Goal: Transaction & Acquisition: Purchase product/service

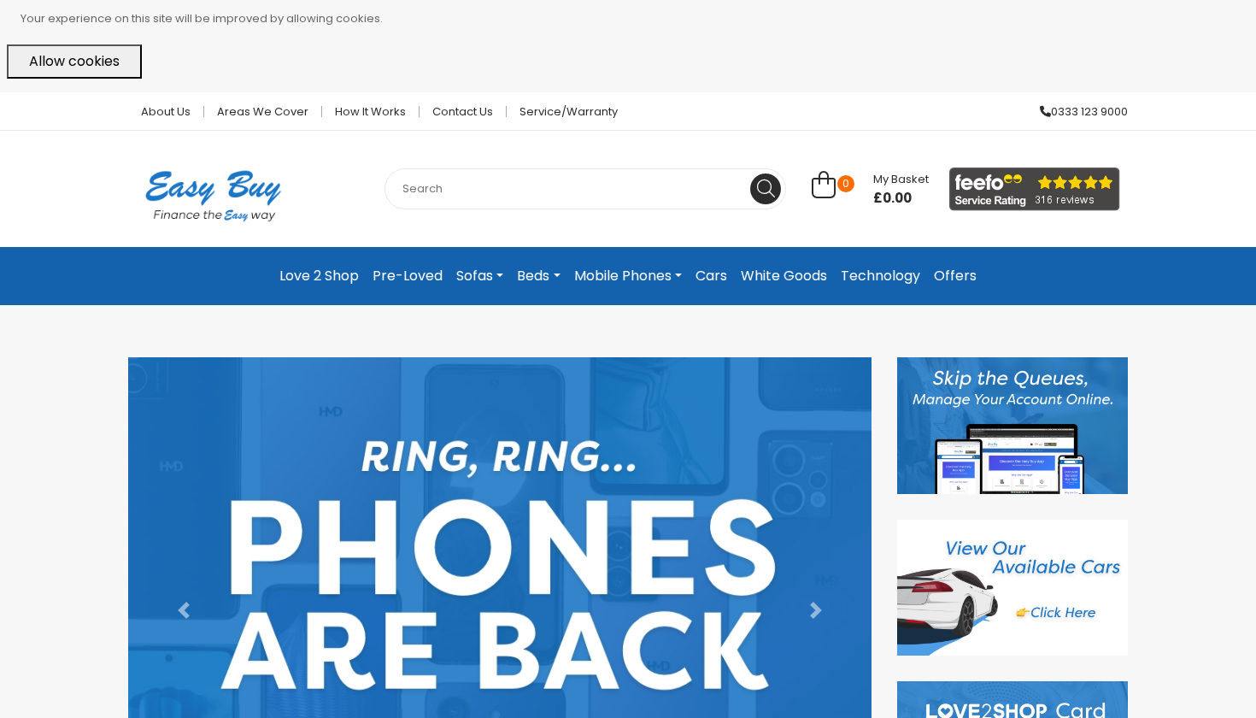
click at [545, 200] on input "text" at bounding box center [586, 188] width 402 height 41
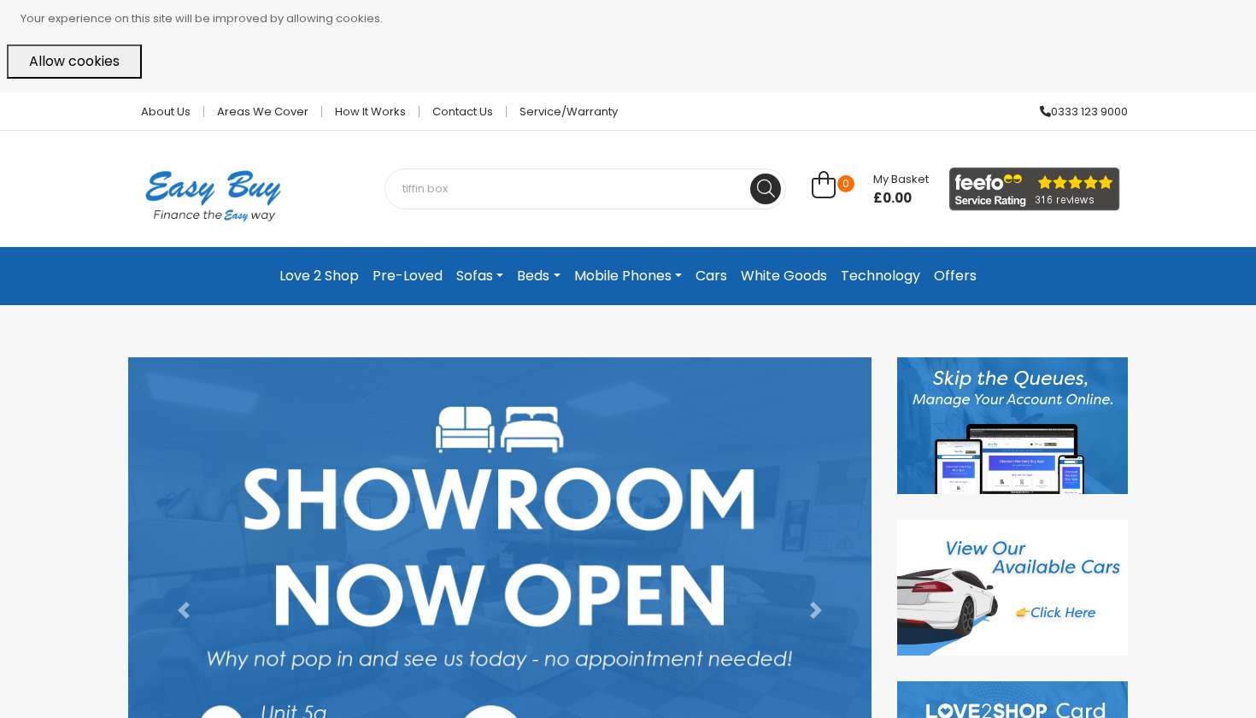
type input "tiffin box"
click at [766, 189] on button at bounding box center [765, 189] width 31 height 31
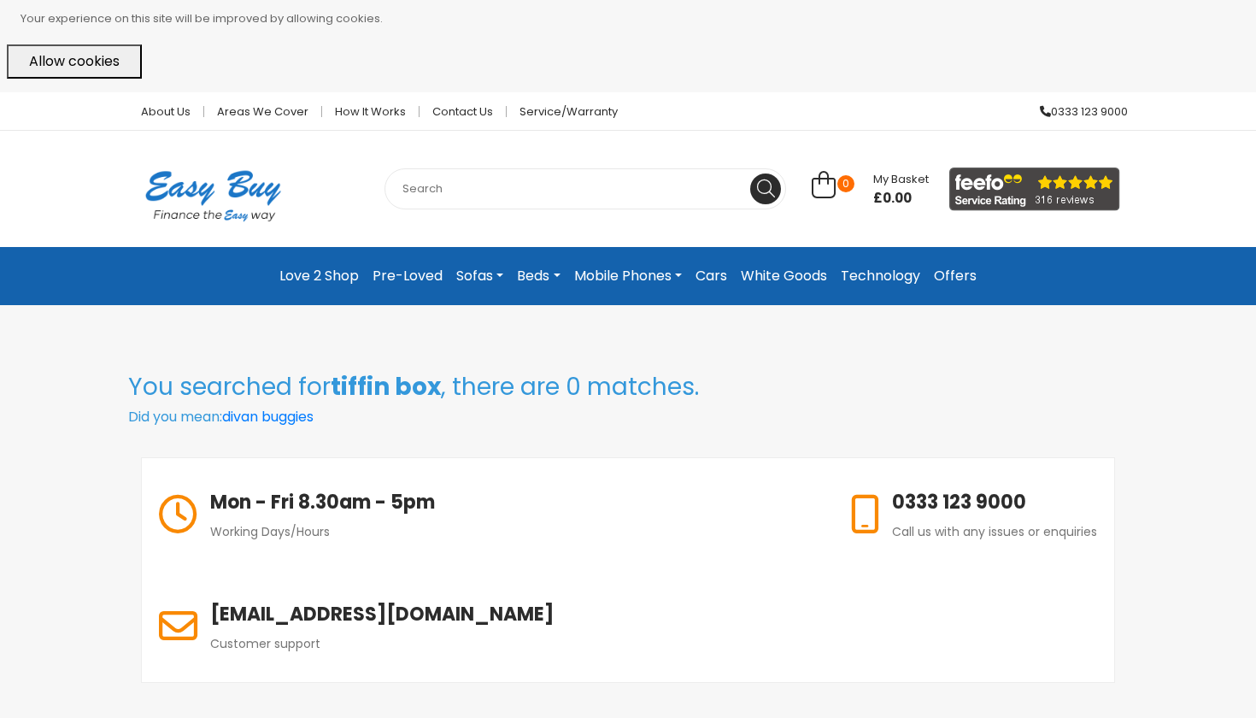
click at [545, 191] on input "text" at bounding box center [586, 188] width 402 height 41
type input "containers"
click at [766, 189] on button at bounding box center [765, 189] width 31 height 31
